Goal: Navigation & Orientation: Find specific page/section

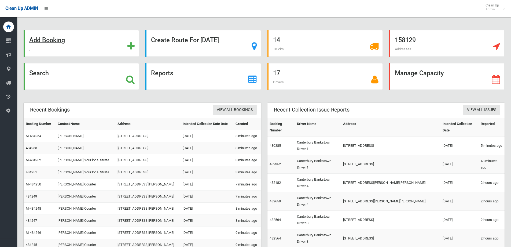
click at [56, 38] on strong "Add Booking" at bounding box center [47, 40] width 36 height 8
click at [40, 71] on strong "Search" at bounding box center [39, 73] width 20 height 8
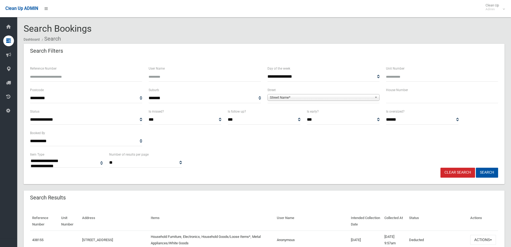
select select
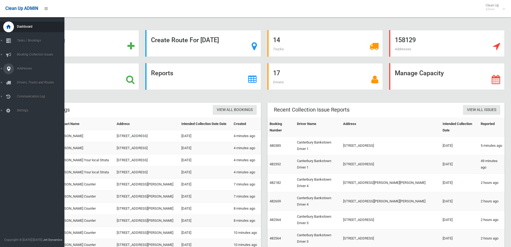
click at [25, 68] on span "Addresses" at bounding box center [41, 69] width 53 height 4
click at [33, 79] on span "All Addresses" at bounding box center [39, 78] width 49 height 4
